Goal: Information Seeking & Learning: Learn about a topic

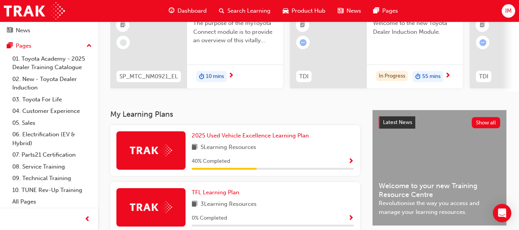
scroll to position [85, 0]
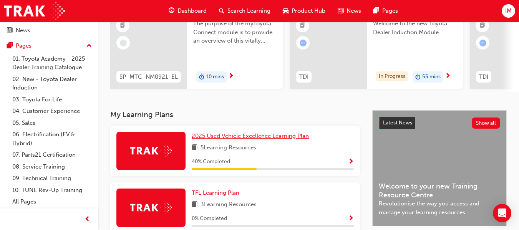
click at [235, 139] on span "2025 Used Vehicle Excellence Learning Plan" at bounding box center [250, 135] width 117 height 7
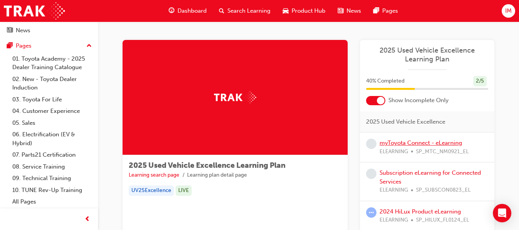
click at [421, 145] on link "myToyota Connect - eLearning" at bounding box center [420, 142] width 83 height 7
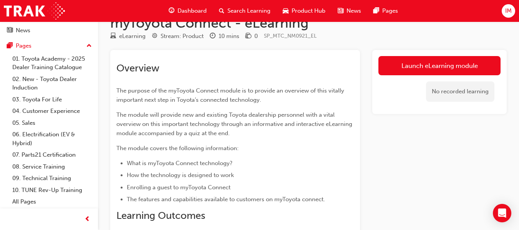
scroll to position [20, 0]
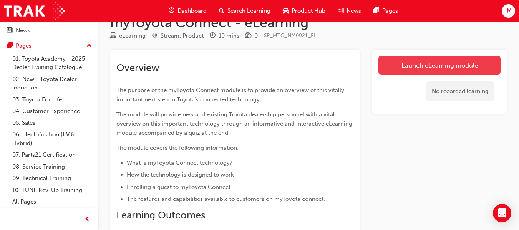
click at [414, 62] on link "Launch eLearning module" at bounding box center [439, 65] width 122 height 19
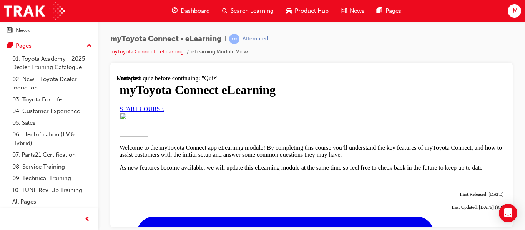
scroll to position [60, 0]
click at [164, 112] on link "START COURSE" at bounding box center [141, 108] width 44 height 7
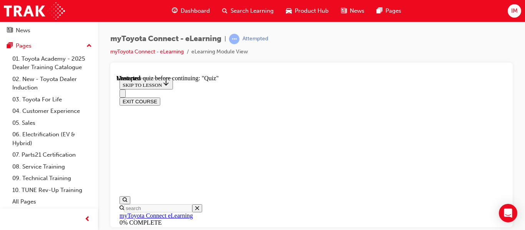
scroll to position [0, 0]
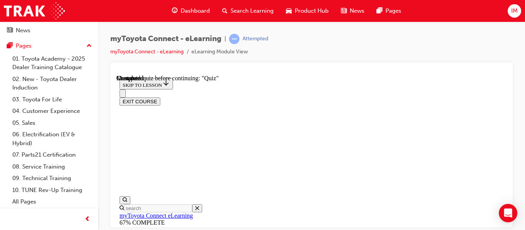
scroll to position [77, 0]
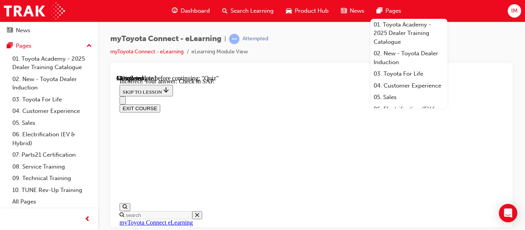
scroll to position [242, 0]
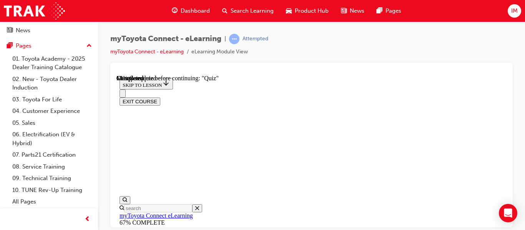
click at [160, 97] on button "EXIT COURSE" at bounding box center [139, 101] width 41 height 8
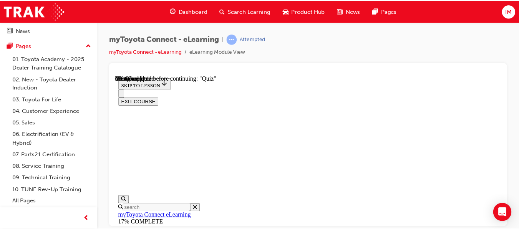
scroll to position [0, 0]
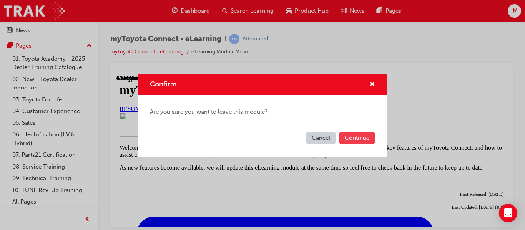
click at [347, 142] on button "Continue" at bounding box center [357, 138] width 36 height 13
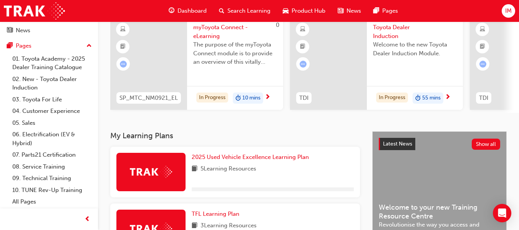
scroll to position [229, 0]
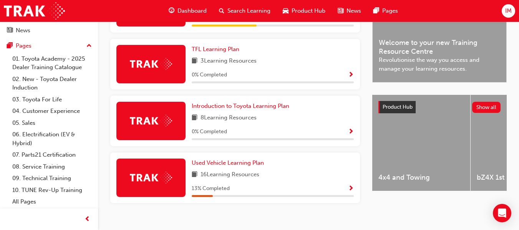
click at [65, 220] on div at bounding box center [49, 219] width 98 height 22
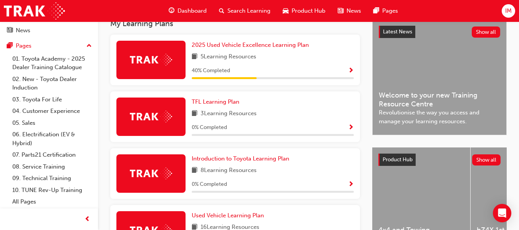
scroll to position [175, 0]
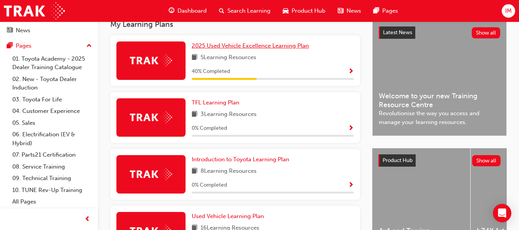
click at [202, 49] on span "2025 Used Vehicle Excellence Learning Plan" at bounding box center [250, 45] width 117 height 7
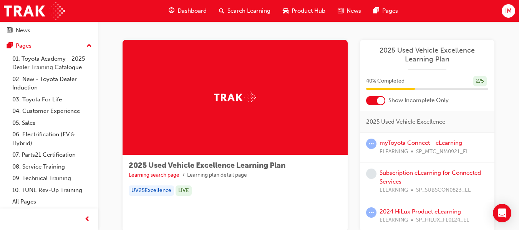
scroll to position [57, 0]
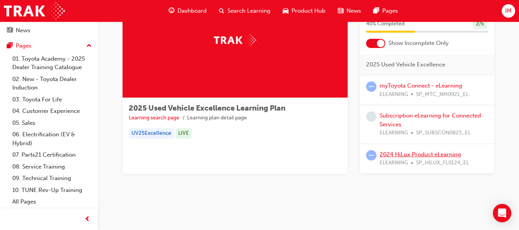
click at [433, 157] on link "2024 HiLux Product eLearning" at bounding box center [419, 154] width 81 height 7
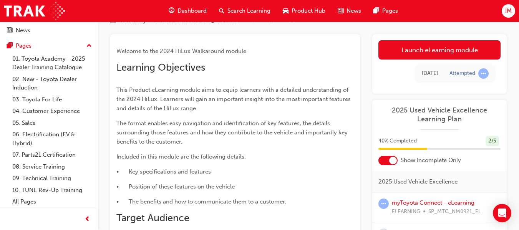
scroll to position [37, 0]
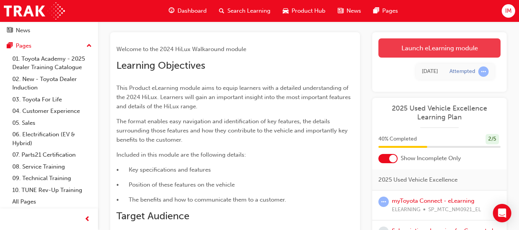
click at [422, 46] on link "Launch eLearning module" at bounding box center [439, 47] width 122 height 19
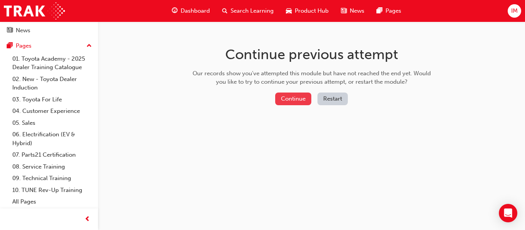
click at [293, 101] on button "Continue" at bounding box center [293, 99] width 36 height 13
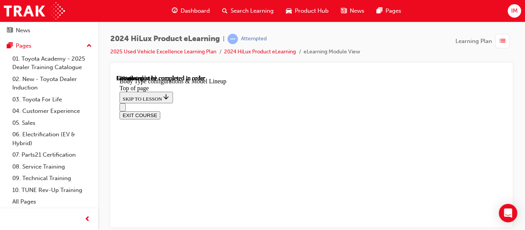
scroll to position [127, 0]
click at [127, 58] on div "2024 HiLux Product eLearning | Attempted 2025 Used Vehicle Excellence Learning …" at bounding box center [311, 48] width 402 height 29
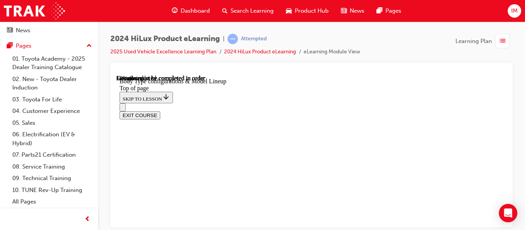
scroll to position [0, 116]
